Goal: Task Accomplishment & Management: Manage account settings

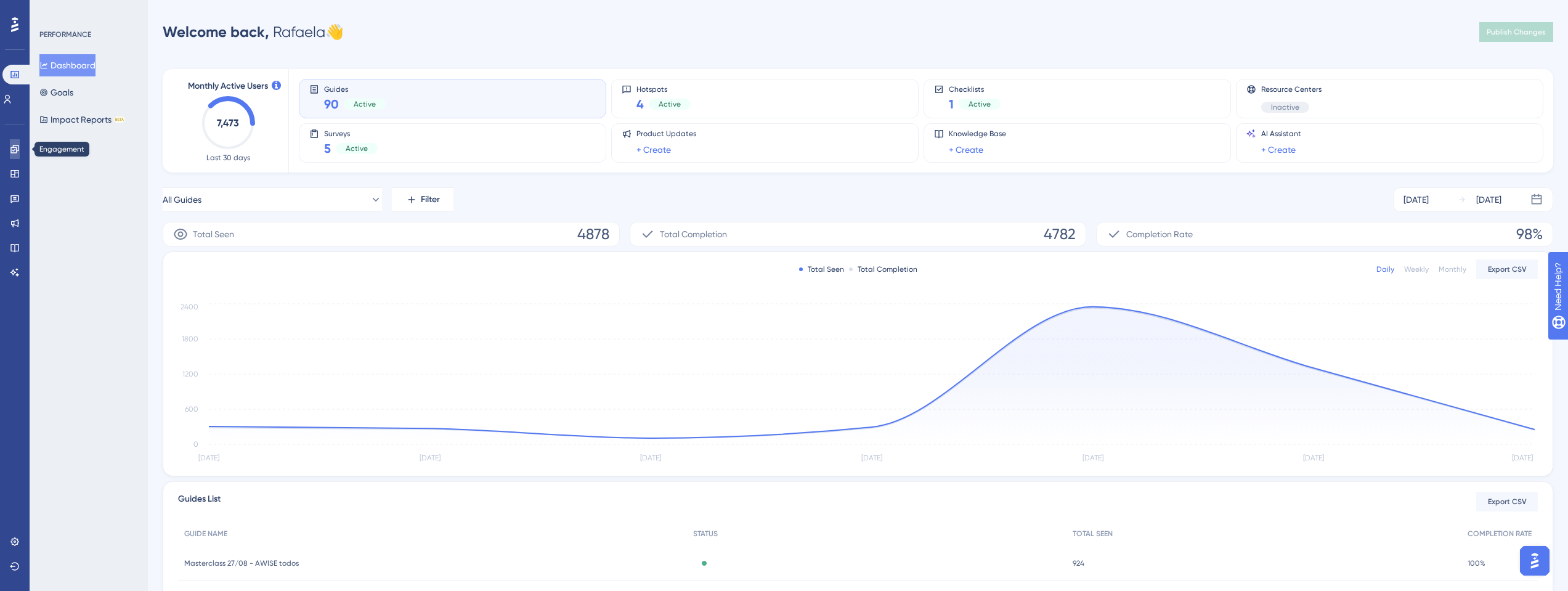
click at [16, 155] on link at bounding box center [14, 149] width 10 height 20
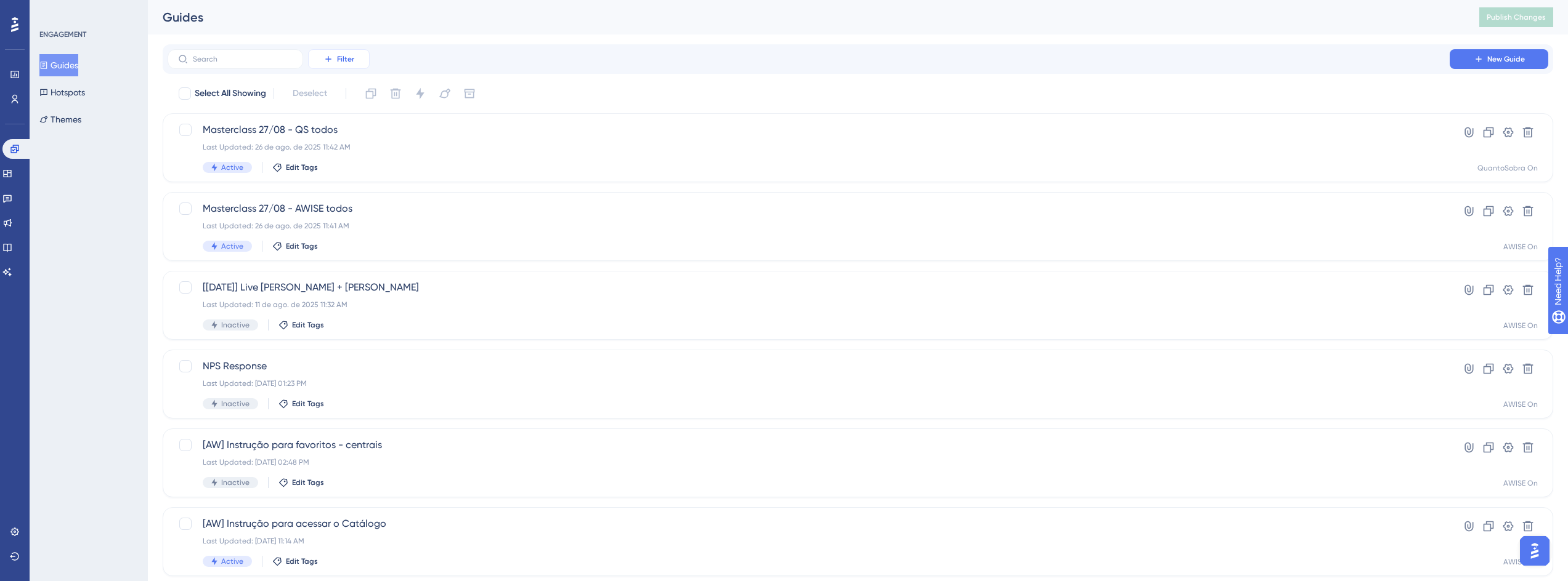
click at [352, 65] on button "Filter" at bounding box center [338, 59] width 61 height 20
click at [358, 176] on div "Status Status" at bounding box center [351, 168] width 50 height 25
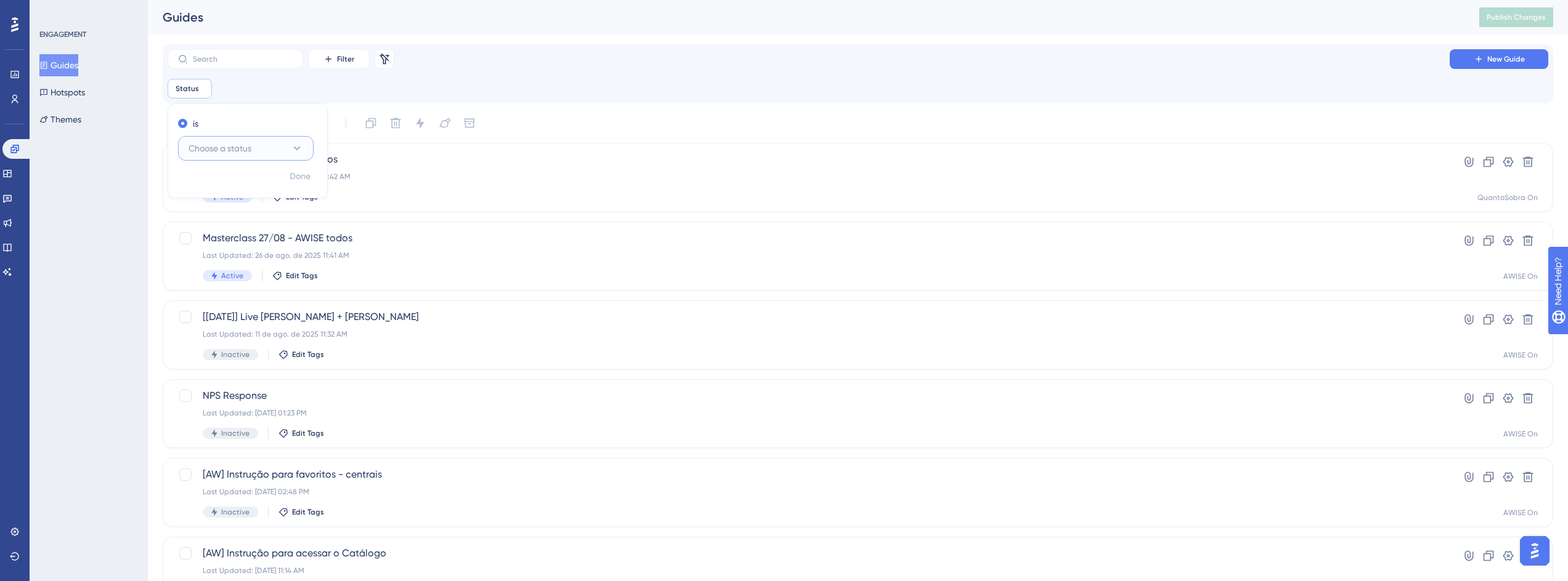
click at [243, 144] on span "Choose a status" at bounding box center [220, 148] width 63 height 14
click at [220, 189] on span "Active" at bounding box center [208, 185] width 25 height 14
click at [296, 174] on span "Done" at bounding box center [300, 176] width 21 height 14
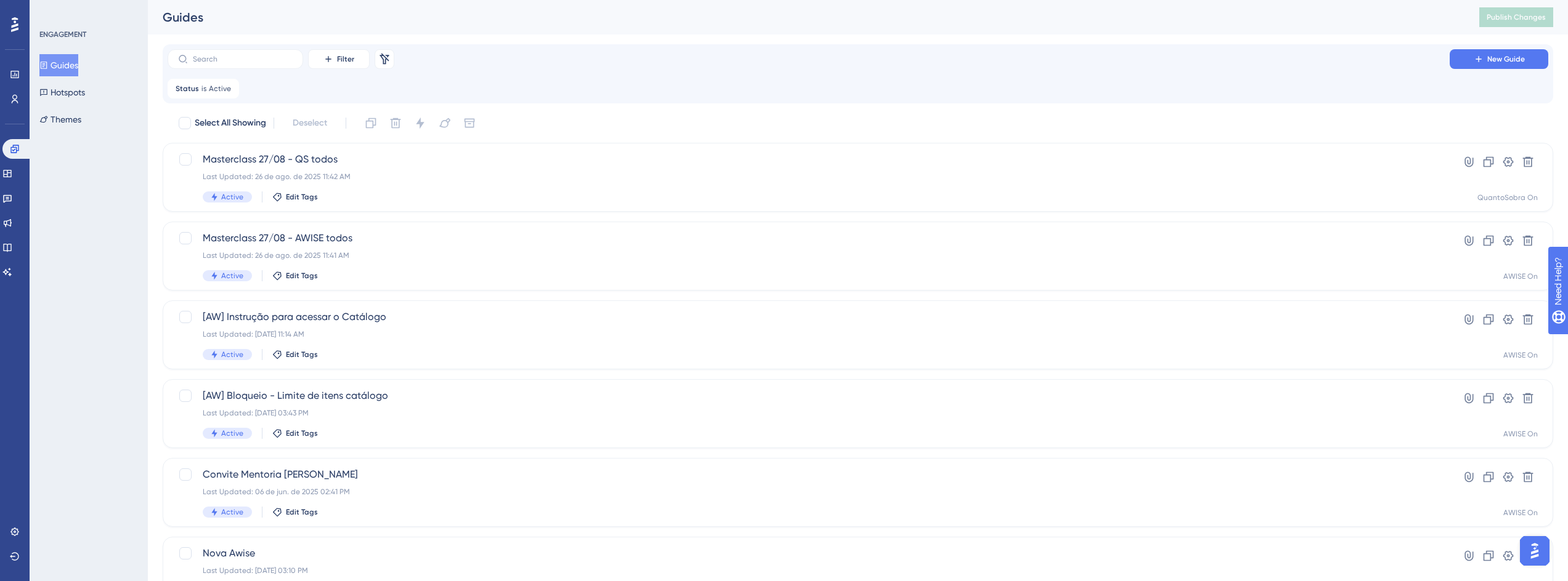
click at [601, 73] on div "Filter Remove Filters New Guide Status is Active Active Remove" at bounding box center [858, 74] width 1381 height 50
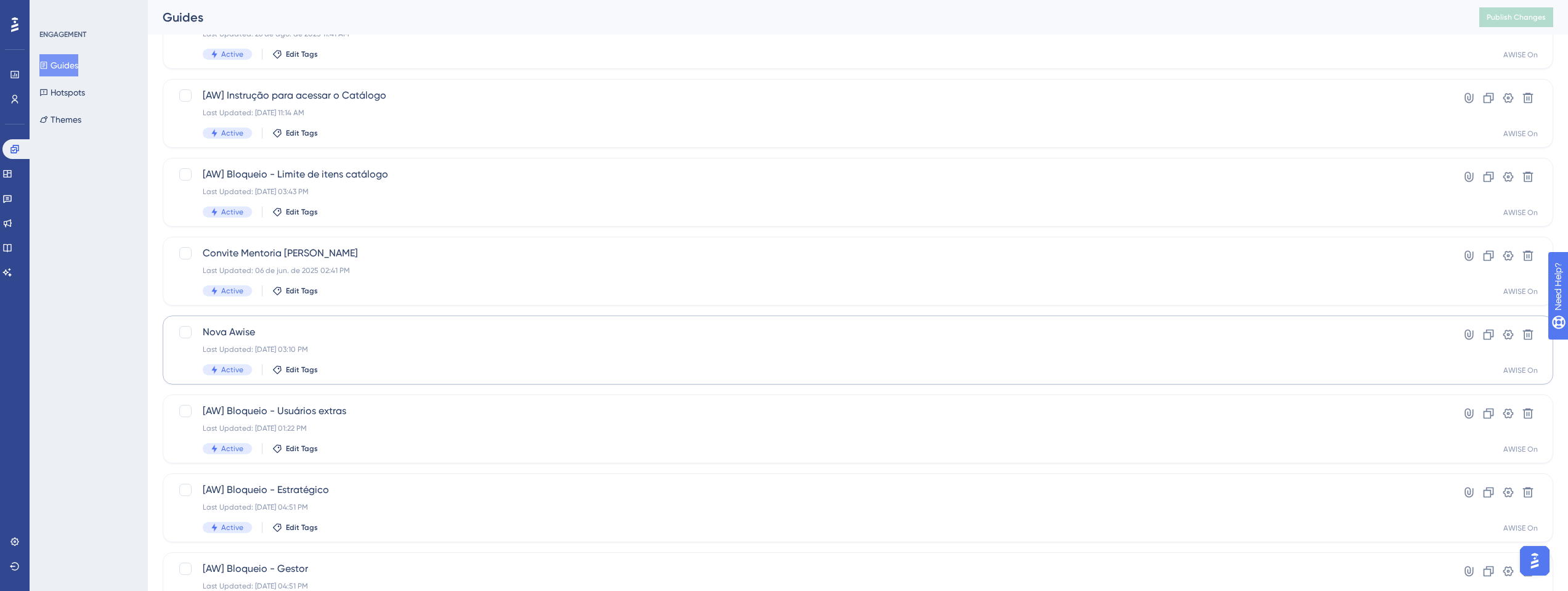
scroll to position [333, 0]
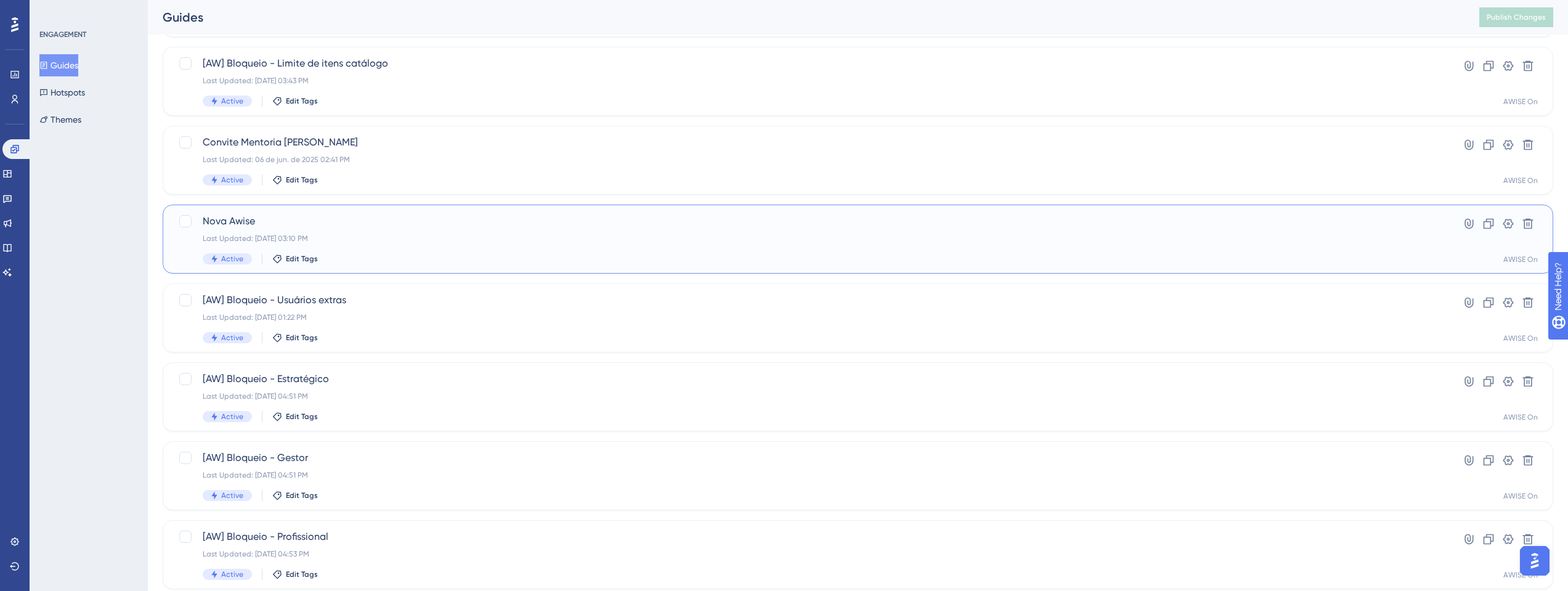
click at [435, 232] on div "Nova Awise Last Updated: [DATE] 03:10 PM Active Edit Tags" at bounding box center [808, 238] width 1212 height 50
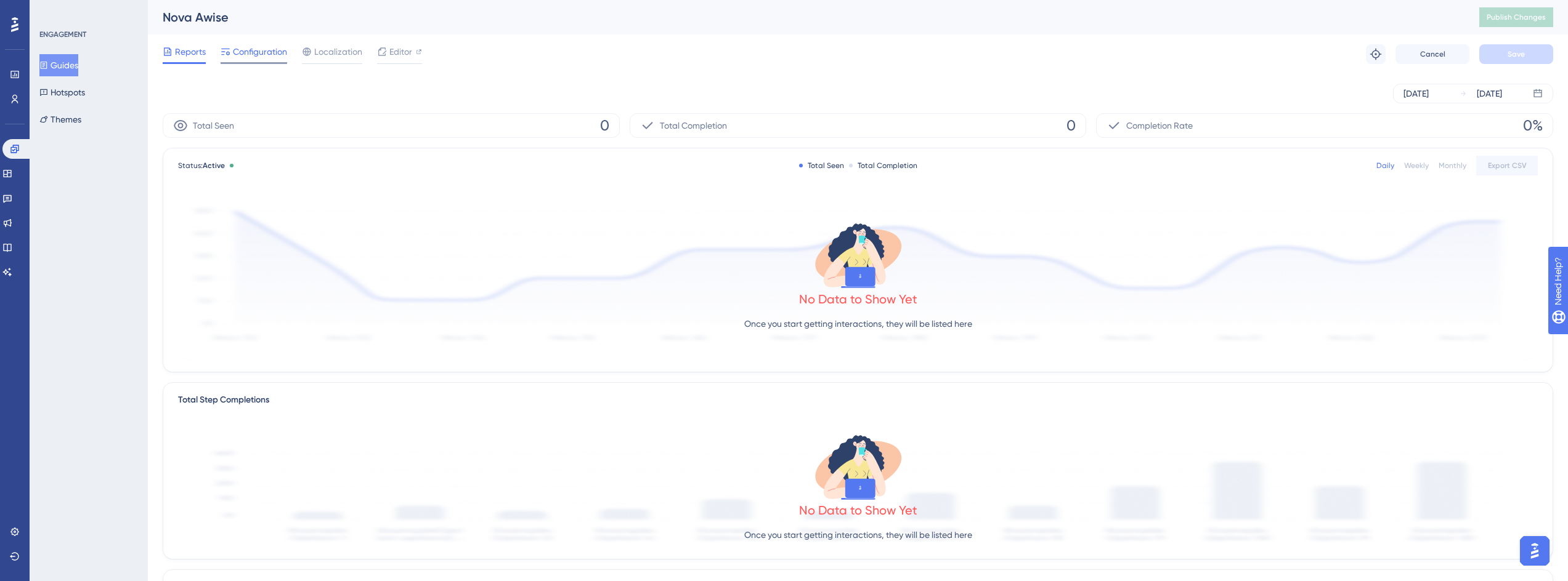
click at [247, 55] on span "Configuration" at bounding box center [260, 51] width 54 height 14
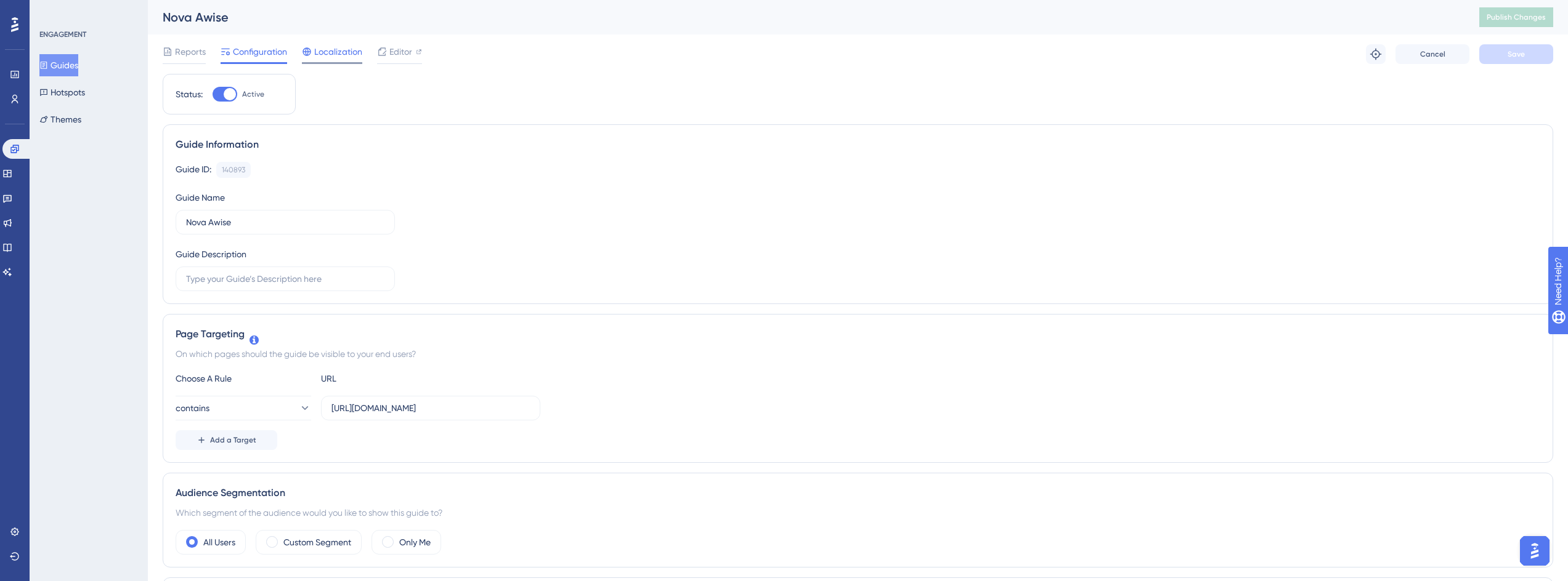
click at [322, 47] on span "Localization" at bounding box center [338, 51] width 48 height 14
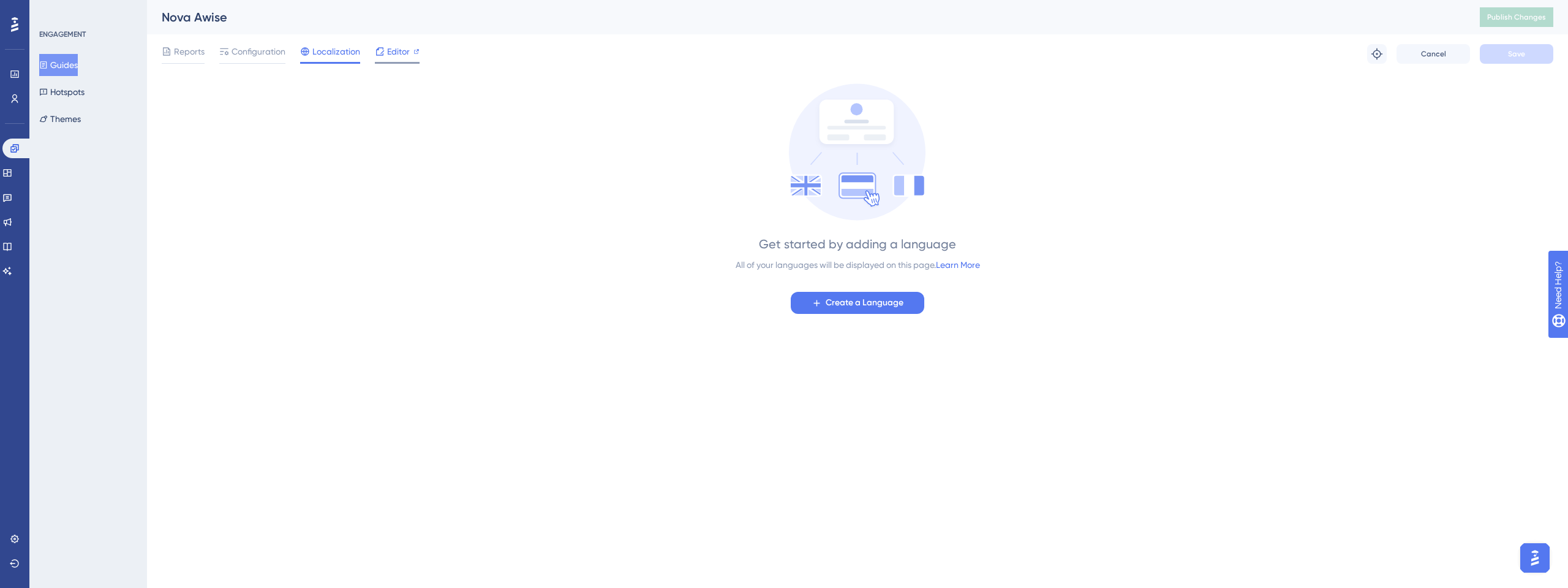
click at [390, 55] on span "Editor" at bounding box center [398, 51] width 23 height 14
